Goal: Check status: Check status

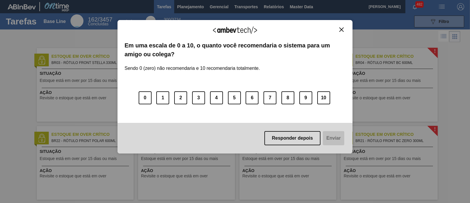
click at [340, 28] on img "Close" at bounding box center [342, 29] width 4 height 4
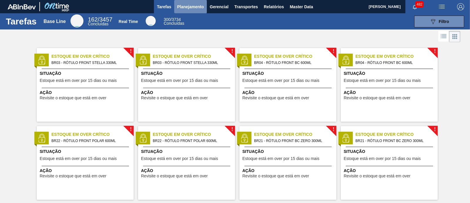
click at [197, 7] on span "Planejamento" at bounding box center [190, 6] width 27 height 7
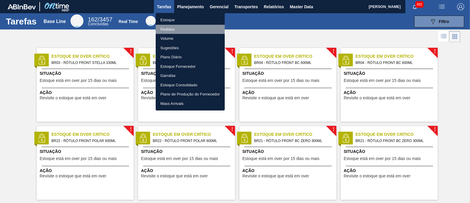
click at [171, 29] on li "Pedidos" at bounding box center [190, 29] width 69 height 9
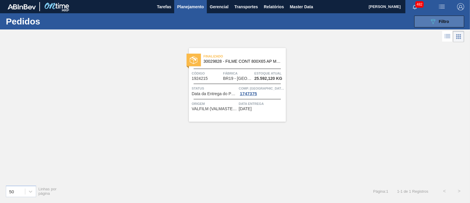
click at [425, 20] on button "089F7B8B-B2A5-4AFE-B5C0-19BA573D28AC Filtro" at bounding box center [440, 22] width 50 height 12
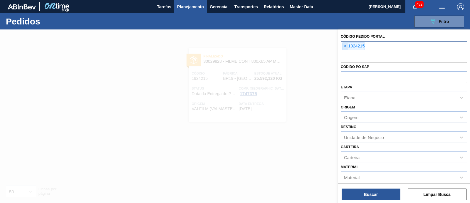
click at [344, 47] on span "×" at bounding box center [346, 46] width 6 height 7
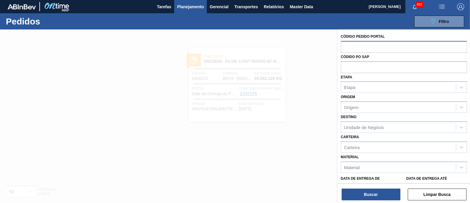
click at [353, 46] on input "text" at bounding box center [404, 46] width 126 height 11
paste input "2037141"
type input "2037141"
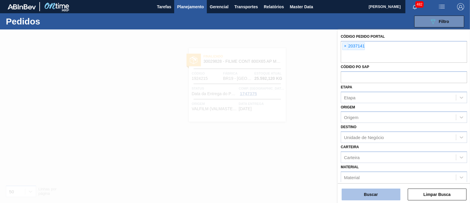
click at [376, 195] on button "Buscar" at bounding box center [371, 194] width 59 height 12
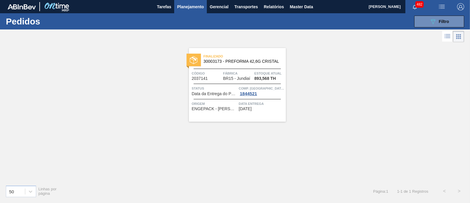
click at [153, 151] on div "Finalizado 30003173 - PREFORMA 42,6G CRISTAL Código 2037141 Fábrica BR15 - Jund…" at bounding box center [235, 112] width 470 height 136
click at [443, 21] on span "Filtro" at bounding box center [444, 21] width 10 height 5
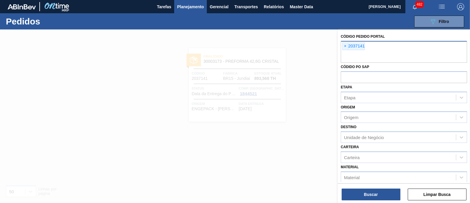
drag, startPoint x: 344, startPoint y: 45, endPoint x: 351, endPoint y: 49, distance: 8.4
click at [344, 45] on span "×" at bounding box center [346, 46] width 6 height 7
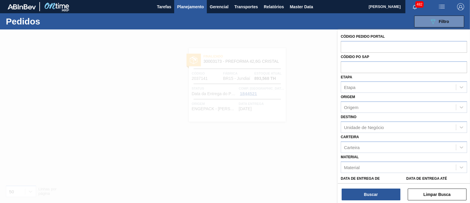
click at [365, 54] on div "Códido PO SAP" at bounding box center [404, 63] width 126 height 20
click at [364, 47] on input "text" at bounding box center [404, 46] width 126 height 11
paste input "1924215"
type input "1924215"
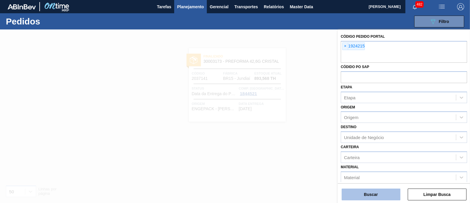
click at [377, 191] on button "Buscar" at bounding box center [371, 194] width 59 height 12
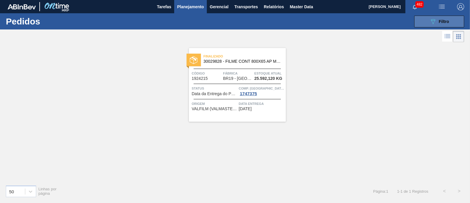
click at [435, 22] on icon "089F7B8B-B2A5-4AFE-B5C0-19BA573D28AC" at bounding box center [433, 21] width 7 height 7
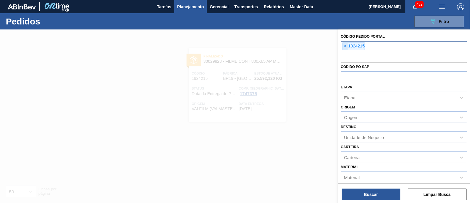
click at [347, 47] on span "×" at bounding box center [346, 46] width 6 height 7
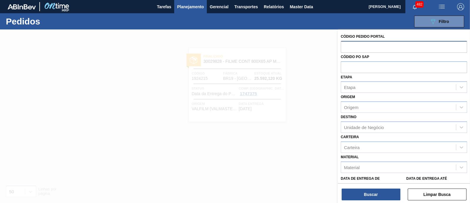
click at [360, 48] on input "text" at bounding box center [404, 46] width 126 height 11
paste input "2037141"
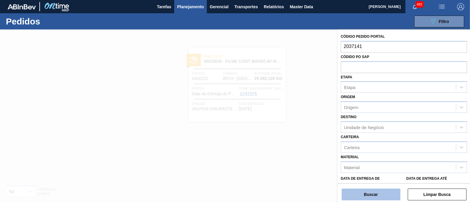
type input "2037141"
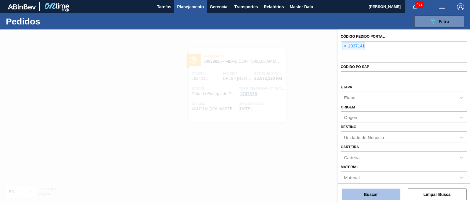
click at [370, 197] on button "Buscar" at bounding box center [371, 194] width 59 height 12
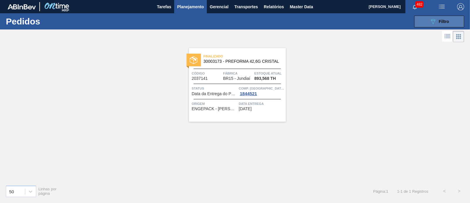
click at [433, 20] on icon "089F7B8B-B2A5-4AFE-B5C0-19BA573D28AC" at bounding box center [433, 21] width 7 height 7
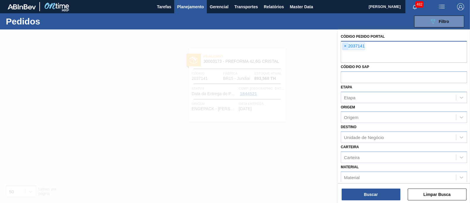
click at [346, 47] on span "×" at bounding box center [346, 46] width 6 height 7
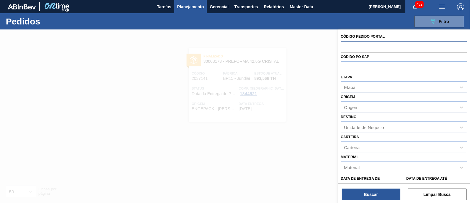
paste input "1963646"
type input "1963646"
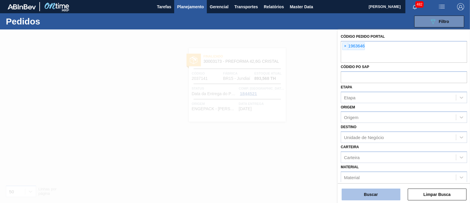
click at [371, 189] on button "Buscar" at bounding box center [371, 194] width 59 height 12
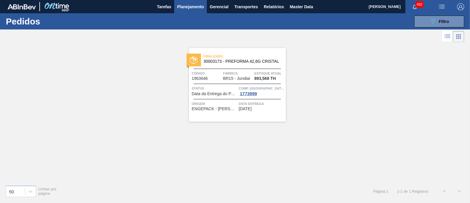
click at [244, 53] on span "Finalizado" at bounding box center [245, 56] width 82 height 6
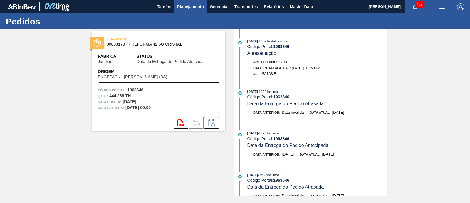
click at [194, 6] on span "Planejamento" at bounding box center [190, 6] width 27 height 7
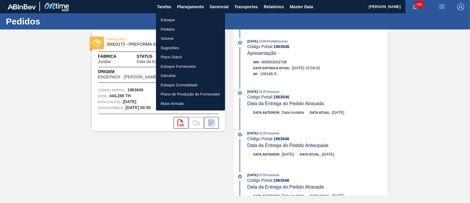
click at [421, 73] on div at bounding box center [235, 101] width 470 height 203
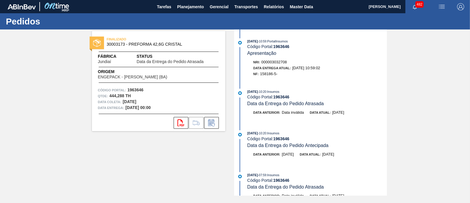
click at [427, 39] on div "FINALIZADO 30003173 - PREFORMA 42,6G CRISTAL Fábrica Jundiaí Status Data da Ent…" at bounding box center [235, 112] width 470 height 166
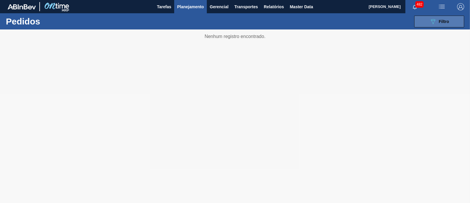
click at [434, 20] on icon "089F7B8B-B2A5-4AFE-B5C0-19BA573D28AC" at bounding box center [433, 21] width 7 height 7
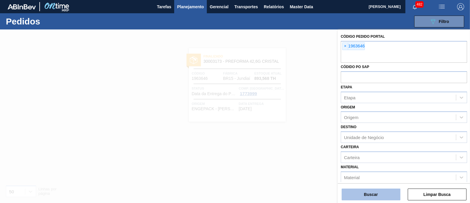
click at [376, 196] on button "Buscar" at bounding box center [371, 194] width 59 height 12
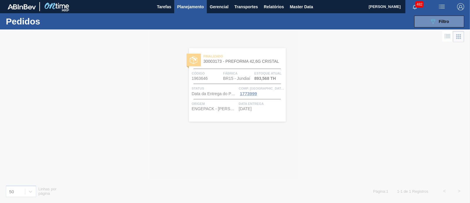
click at [230, 56] on div at bounding box center [235, 115] width 470 height 173
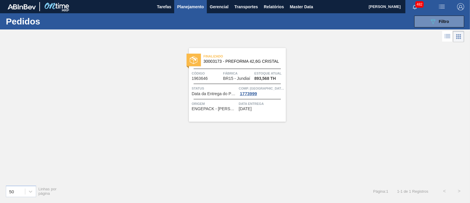
click at [235, 57] on span "Finalizado" at bounding box center [245, 56] width 82 height 6
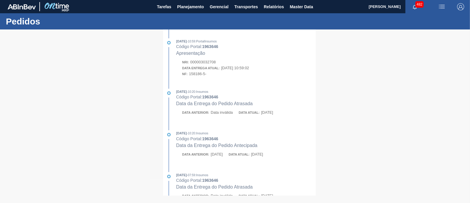
click at [128, 78] on div at bounding box center [235, 115] width 470 height 173
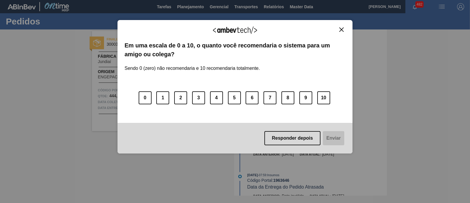
click at [338, 31] on button "Close" at bounding box center [342, 29] width 8 height 5
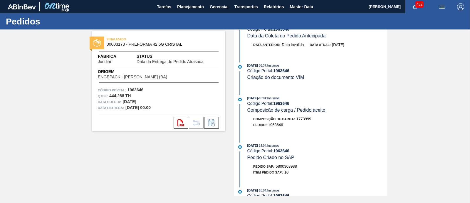
scroll to position [551, 0]
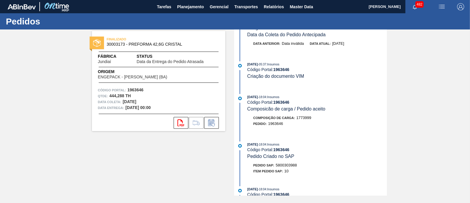
click at [181, 129] on div "FINALIZADO 30003173 - PREFORMA 42,6G CRISTAL Fábrica Jundiaí Status Data da Ent…" at bounding box center [158, 81] width 133 height 100
click at [178, 123] on icon at bounding box center [181, 122] width 7 height 7
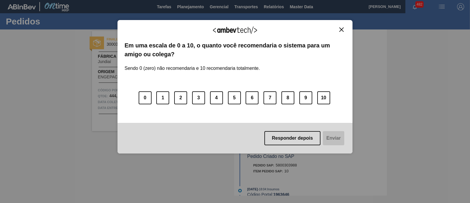
click at [342, 29] on img "Close" at bounding box center [342, 29] width 4 height 4
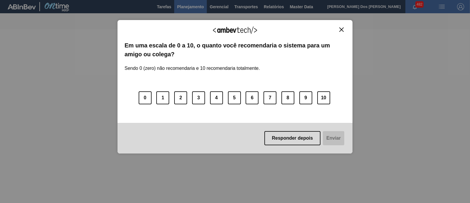
click at [342, 30] on img "Close" at bounding box center [342, 29] width 4 height 4
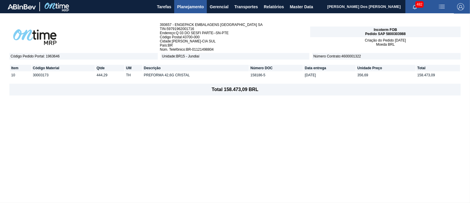
drag, startPoint x: 386, startPoint y: 35, endPoint x: 416, endPoint y: 33, distance: 30.1
click at [416, 33] on div "Incoterm FOB Pedido SAP 5800303988" at bounding box center [385, 31] width 151 height 11
